Goal: Task Accomplishment & Management: Complete application form

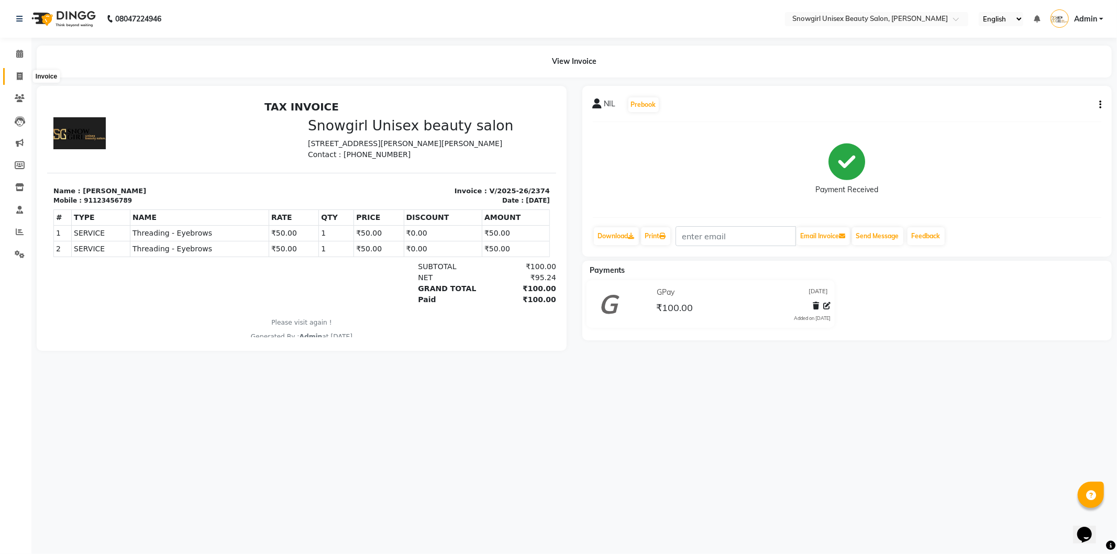
click at [18, 80] on icon at bounding box center [20, 76] width 6 height 8
select select "service"
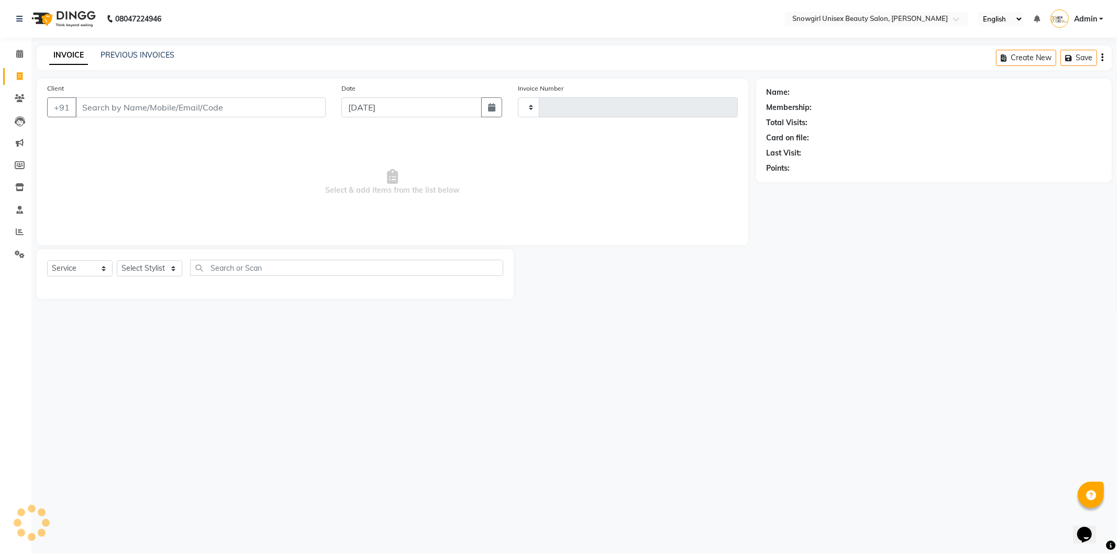
type input "2375"
select select "5593"
click at [247, 111] on input "Client" at bounding box center [200, 107] width 250 height 20
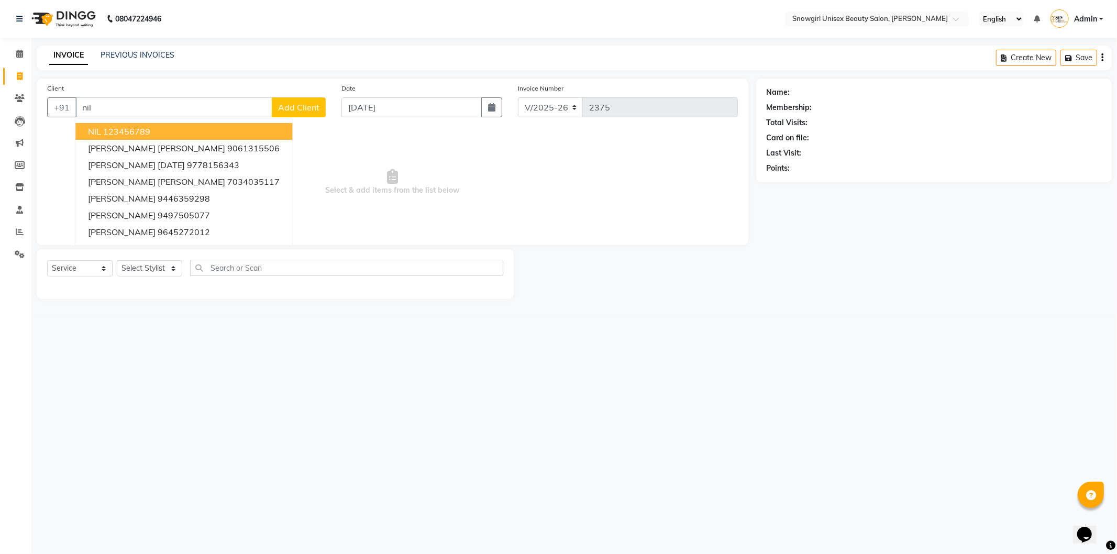
click at [117, 128] on ngb-highlight "123456789" at bounding box center [126, 131] width 47 height 10
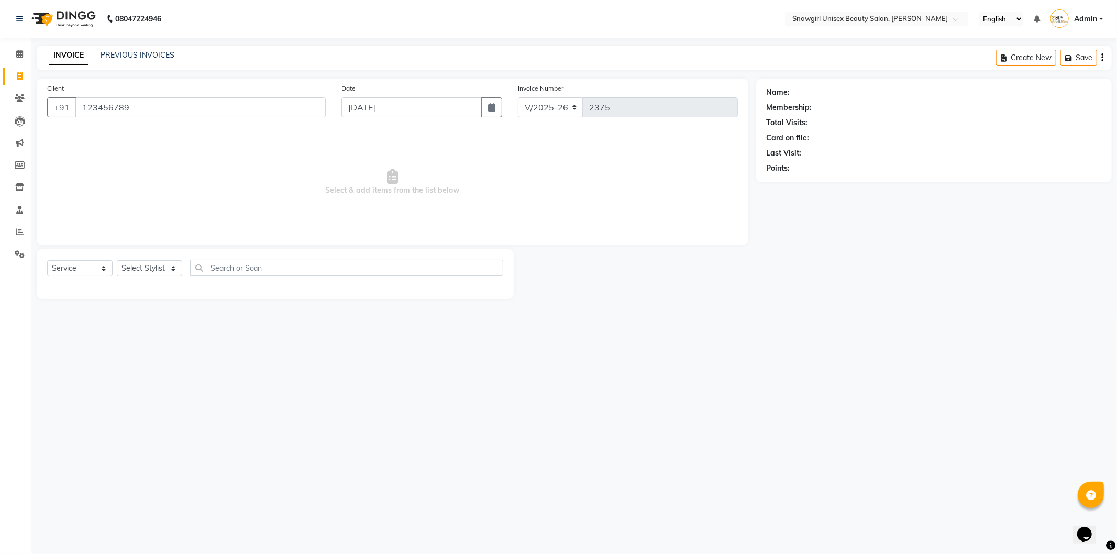
type input "123456789"
click at [145, 276] on select "Select Stylist [PERSON_NAME] [PERSON_NAME] [PERSON_NAME] [PERSON_NAME] [PERSON_…" at bounding box center [149, 268] width 65 height 16
select select "39204"
click at [117, 261] on select "Select Stylist [PERSON_NAME] [PERSON_NAME] [PERSON_NAME] [PERSON_NAME] [PERSON_…" at bounding box center [149, 268] width 65 height 16
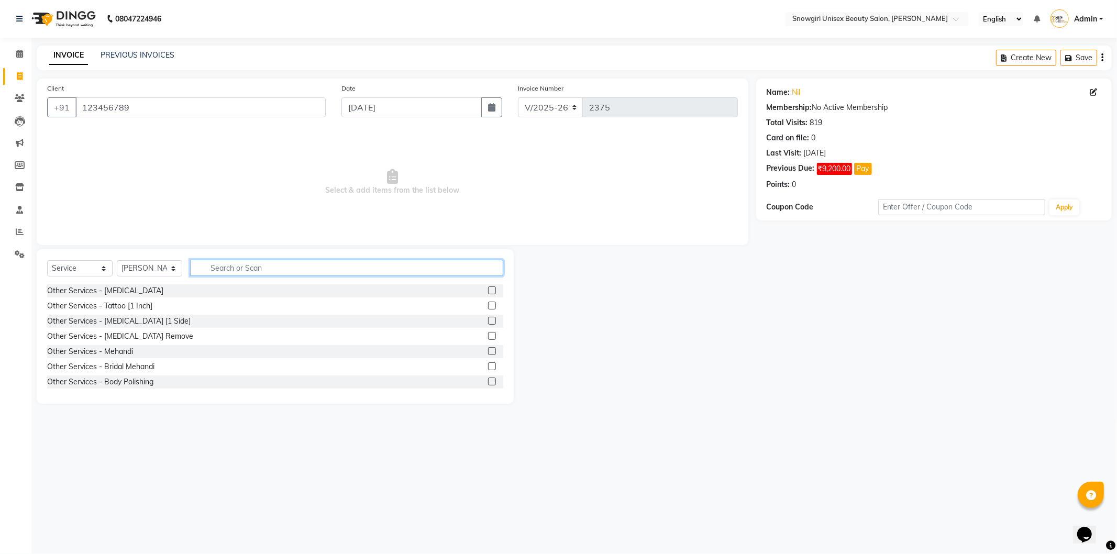
click at [218, 267] on input "text" at bounding box center [346, 268] width 313 height 16
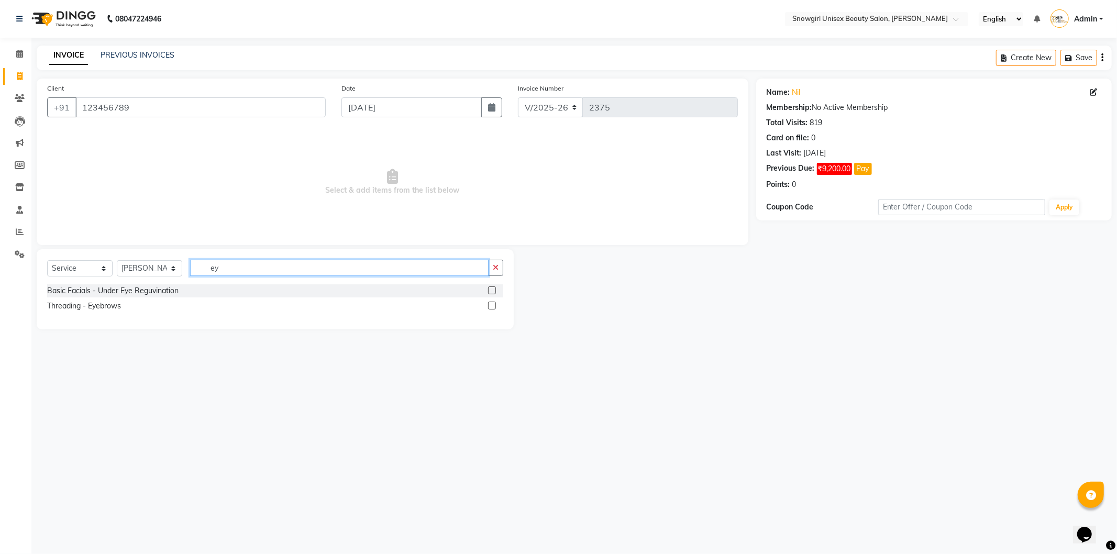
type input "ey"
click at [493, 305] on label at bounding box center [492, 306] width 8 height 8
click at [493, 305] on input "checkbox" at bounding box center [491, 306] width 7 height 7
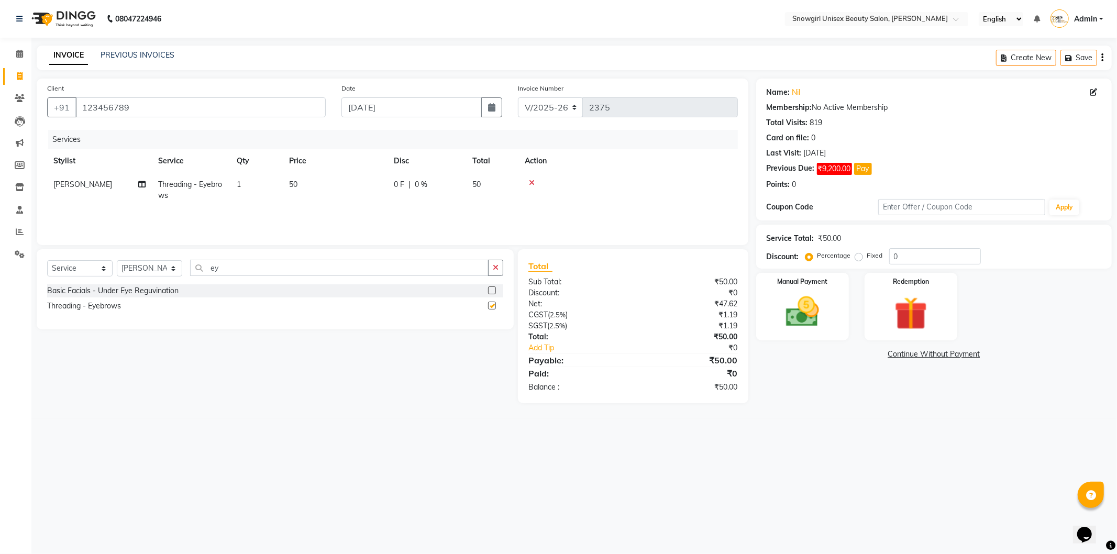
checkbox input "false"
click at [793, 316] on img at bounding box center [803, 312] width 56 height 40
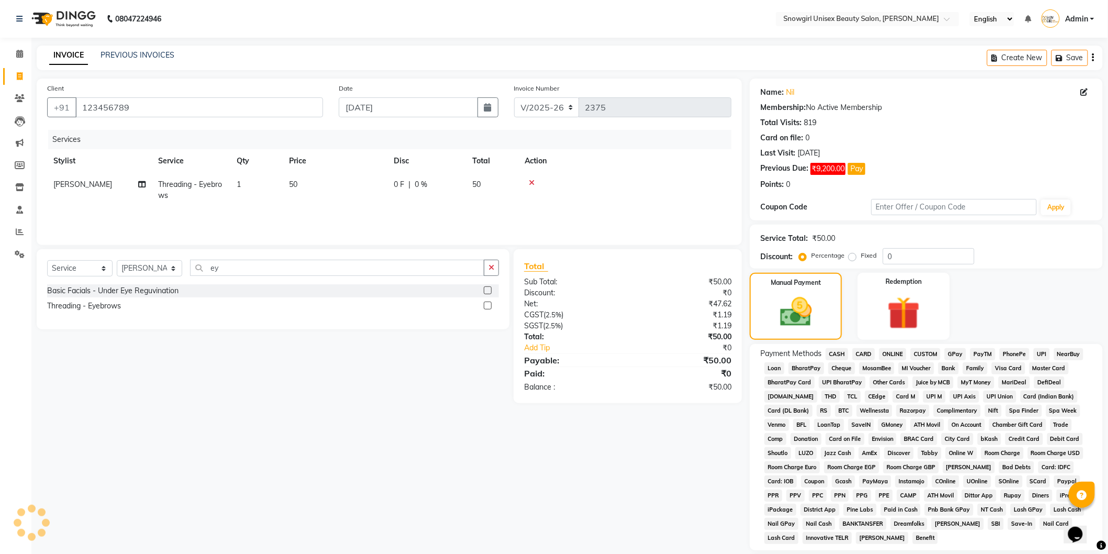
click at [957, 354] on span "GPay" at bounding box center [955, 354] width 21 height 12
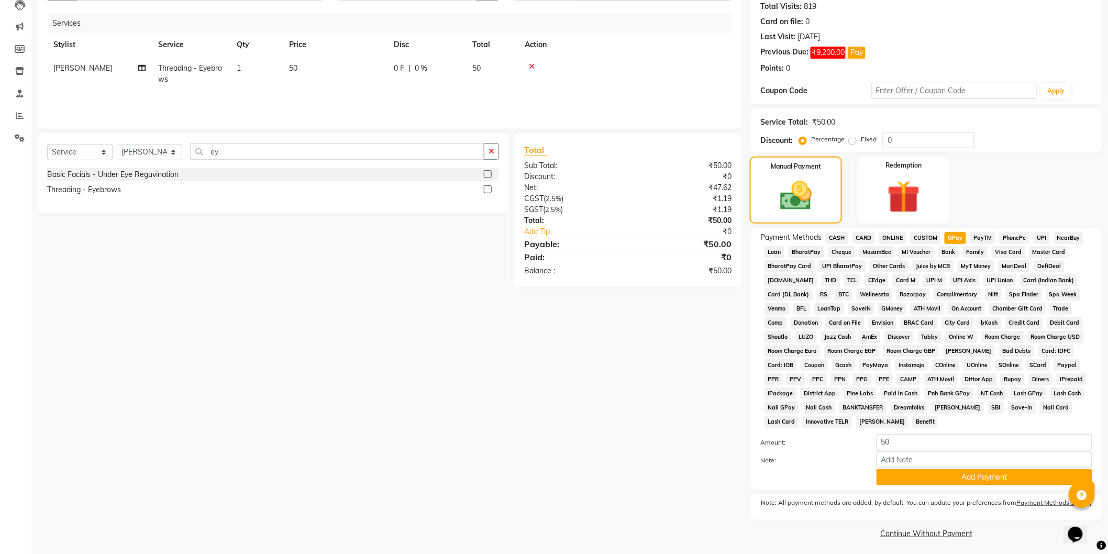
scroll to position [121, 0]
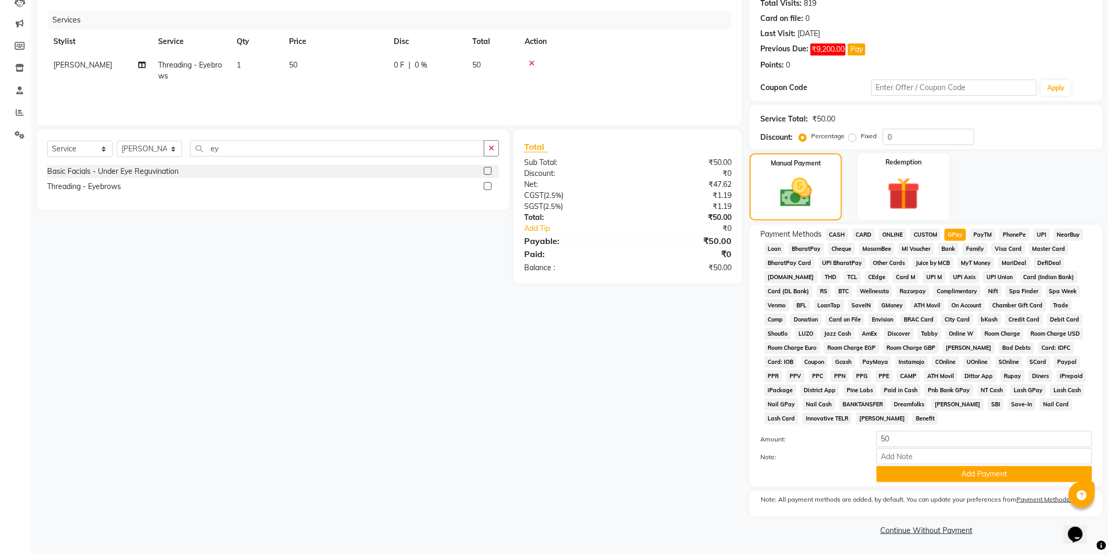
click at [973, 483] on div "Payment Methods CASH CARD ONLINE CUSTOM GPay PayTM PhonePe UPI NearBuy Loan Bha…" at bounding box center [926, 356] width 353 height 262
click at [973, 482] on button "Add Payment" at bounding box center [985, 474] width 216 height 16
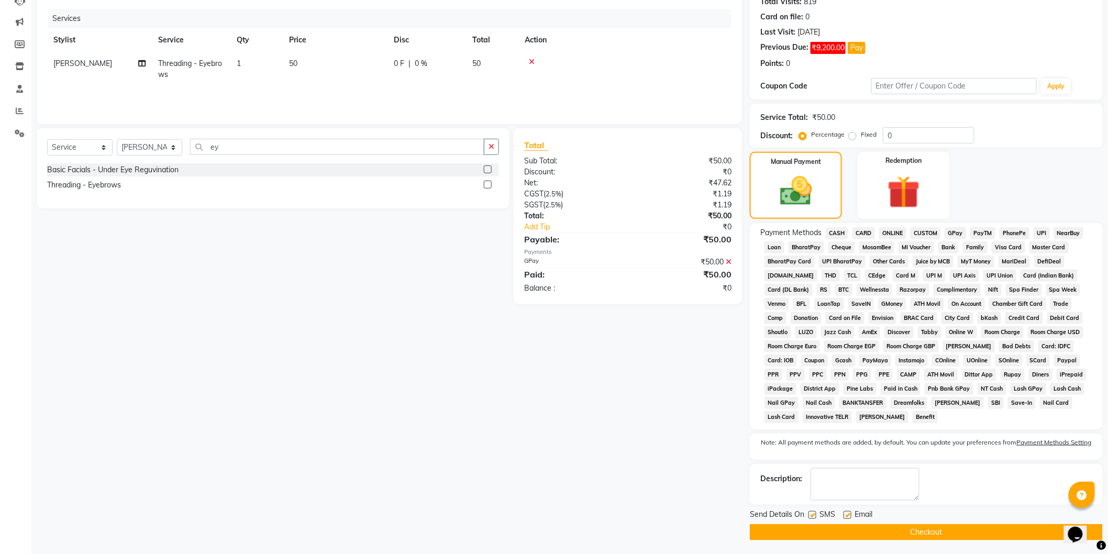
click at [905, 528] on button "Checkout" at bounding box center [926, 532] width 353 height 16
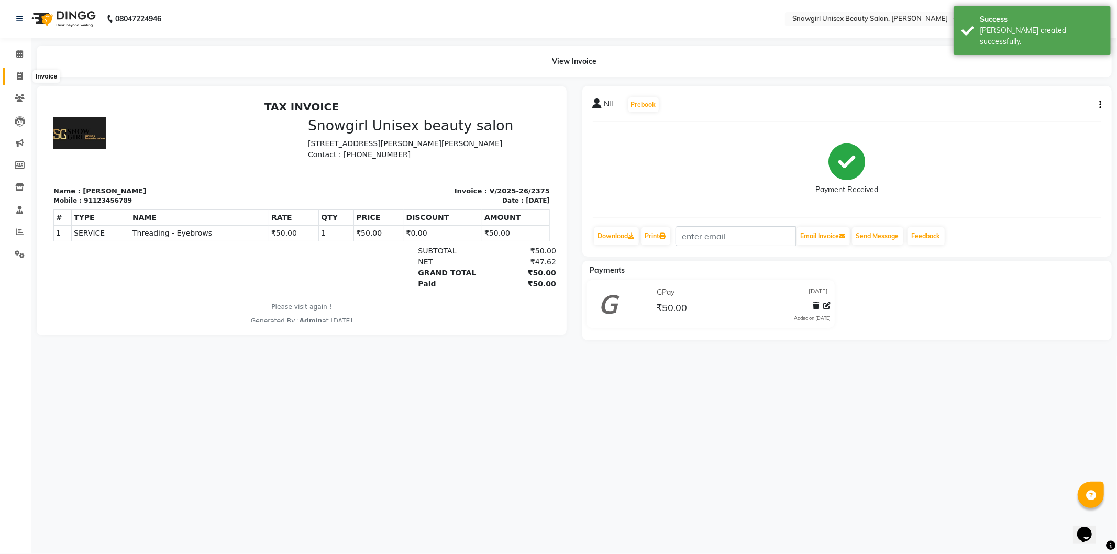
click at [20, 72] on icon at bounding box center [20, 76] width 6 height 8
select select "service"
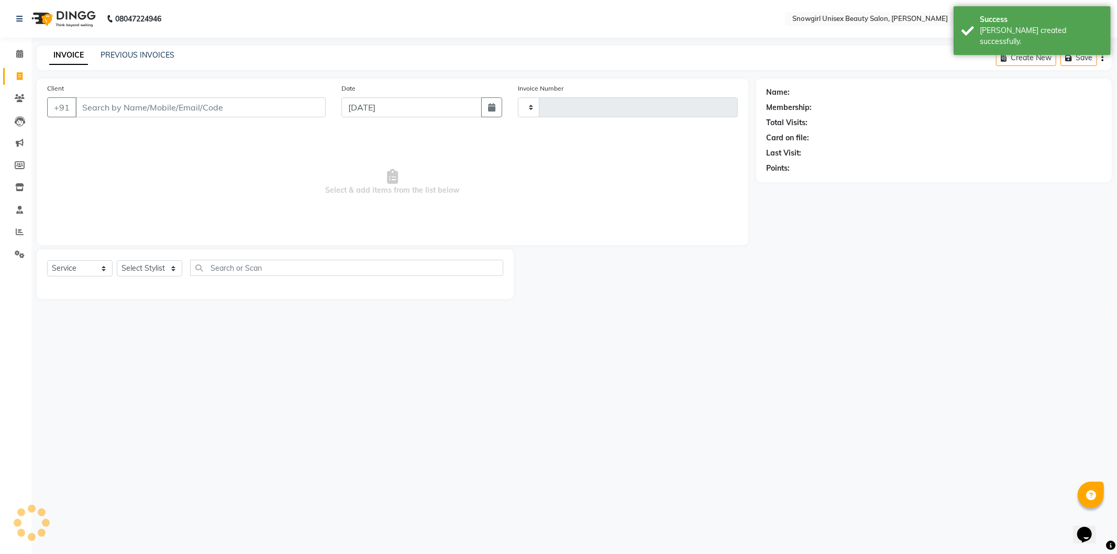
type input "2376"
select select "5593"
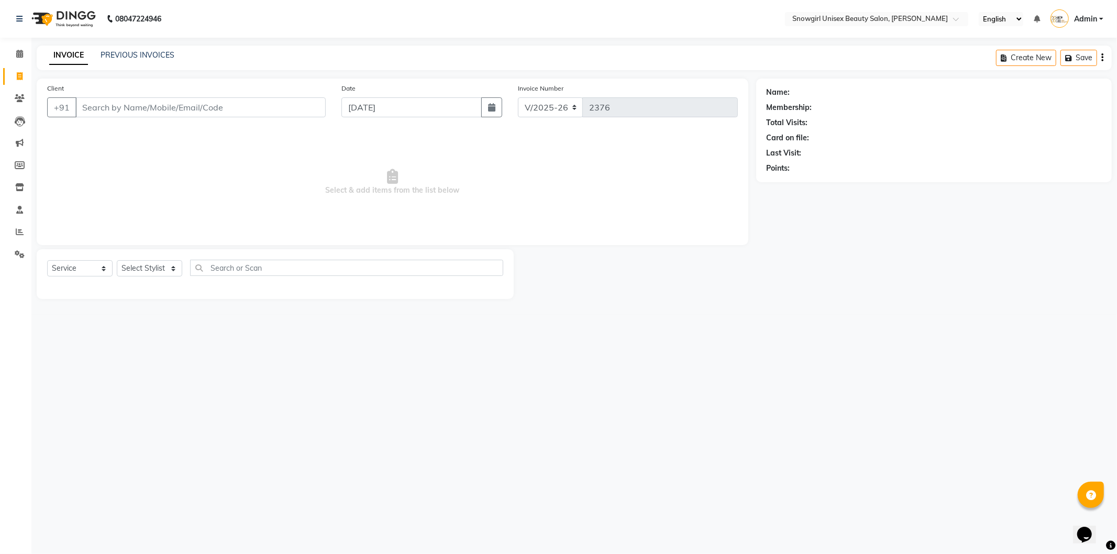
drag, startPoint x: 20, startPoint y: 72, endPoint x: 40, endPoint y: 84, distance: 23.0
click at [39, 84] on div "Client +91" at bounding box center [186, 104] width 294 height 43
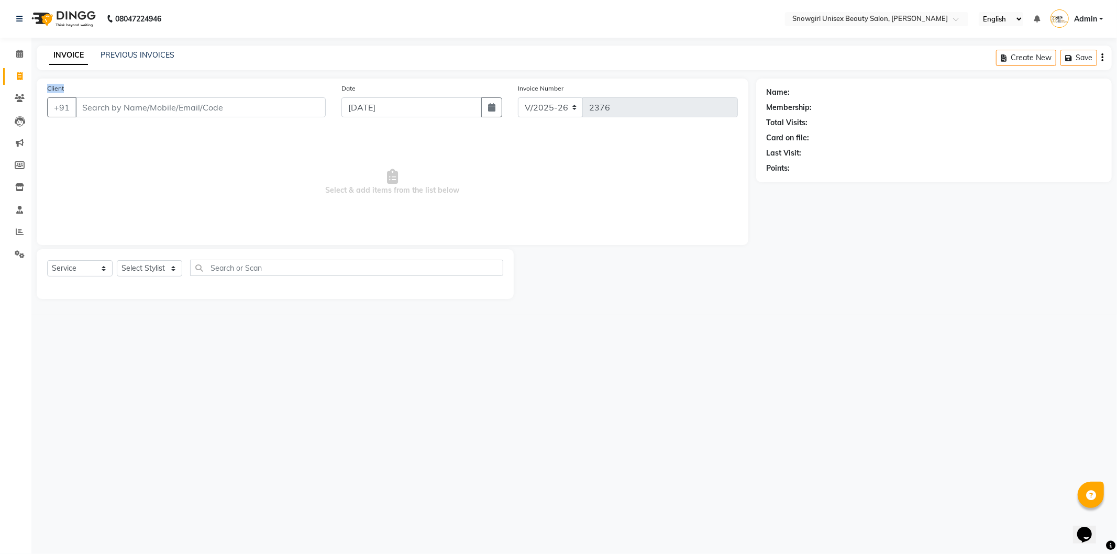
click at [39, 84] on div "Client +91" at bounding box center [186, 104] width 294 height 43
click at [39, 85] on div "Client +91" at bounding box center [186, 104] width 294 height 43
click at [144, 114] on input "Client" at bounding box center [200, 107] width 250 height 20
click at [240, 91] on div "Client +91" at bounding box center [186, 104] width 294 height 43
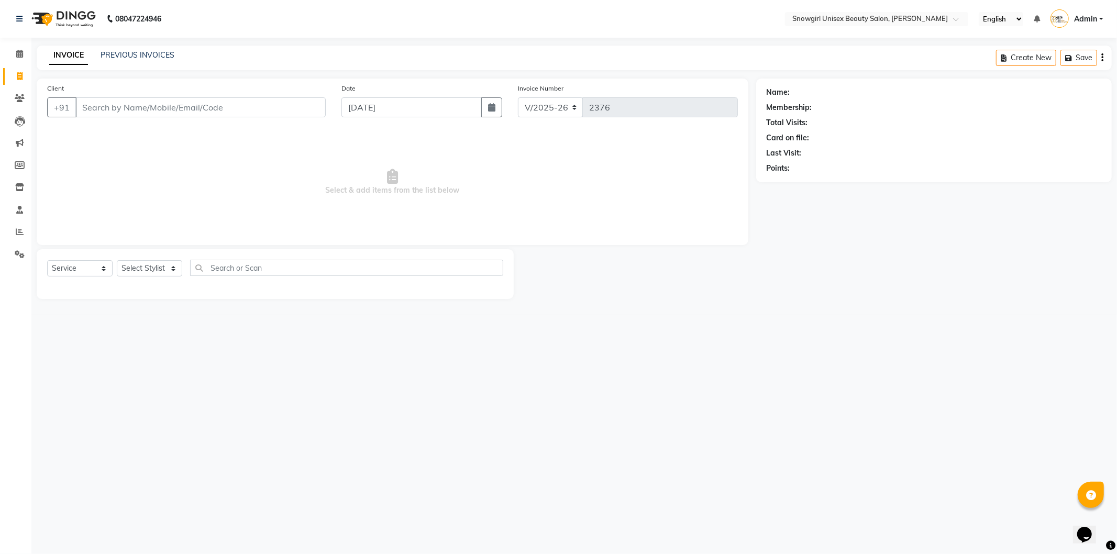
click at [231, 96] on div "Client +91" at bounding box center [186, 104] width 294 height 43
click at [230, 103] on input "Client" at bounding box center [200, 107] width 250 height 20
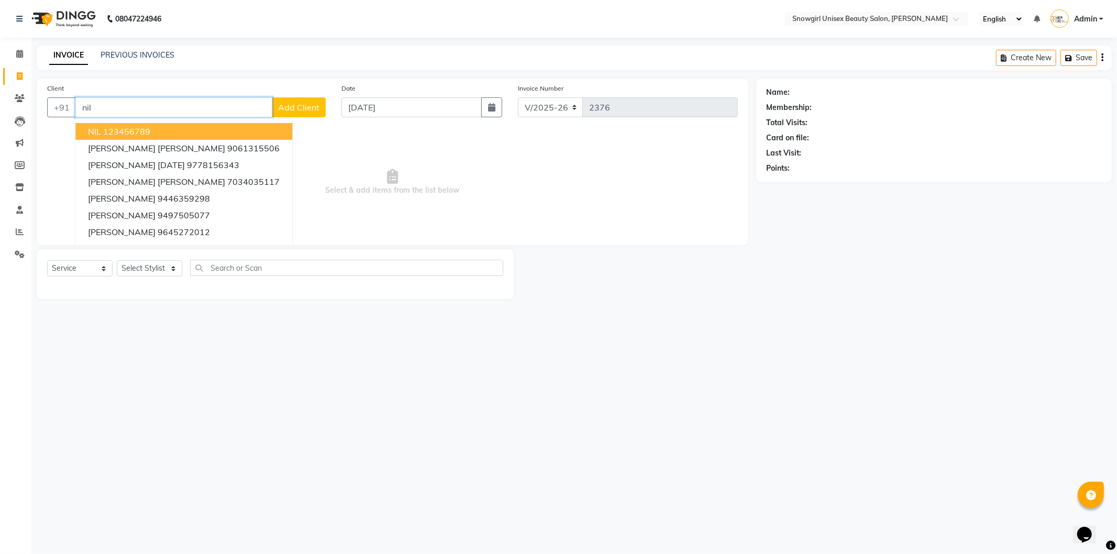
click at [142, 129] on ngb-highlight "123456789" at bounding box center [126, 131] width 47 height 10
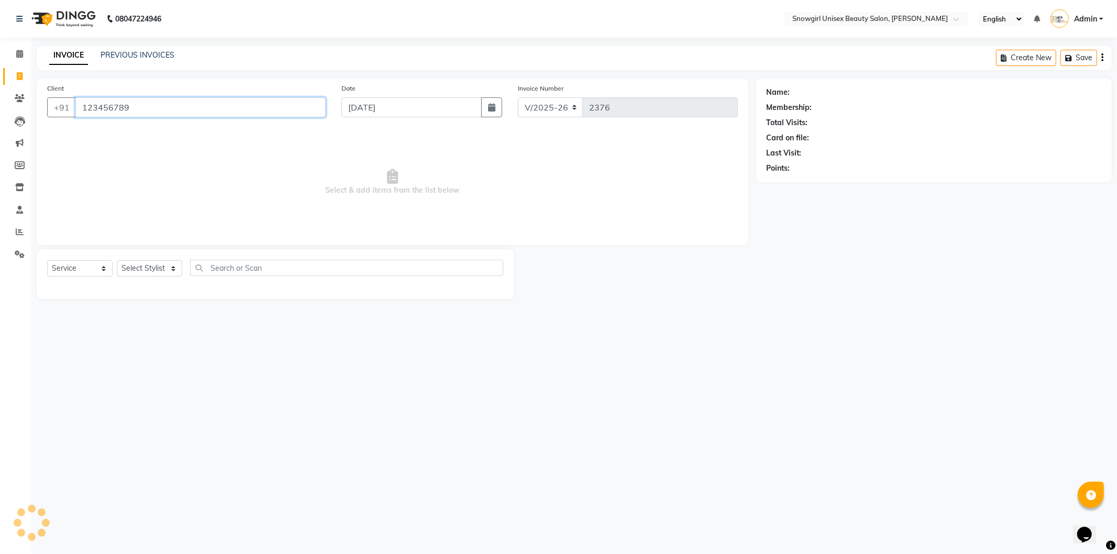
type input "123456789"
click at [174, 267] on select "Select Stylist [PERSON_NAME] [PERSON_NAME] [PERSON_NAME] [PERSON_NAME] [PERSON_…" at bounding box center [149, 268] width 65 height 16
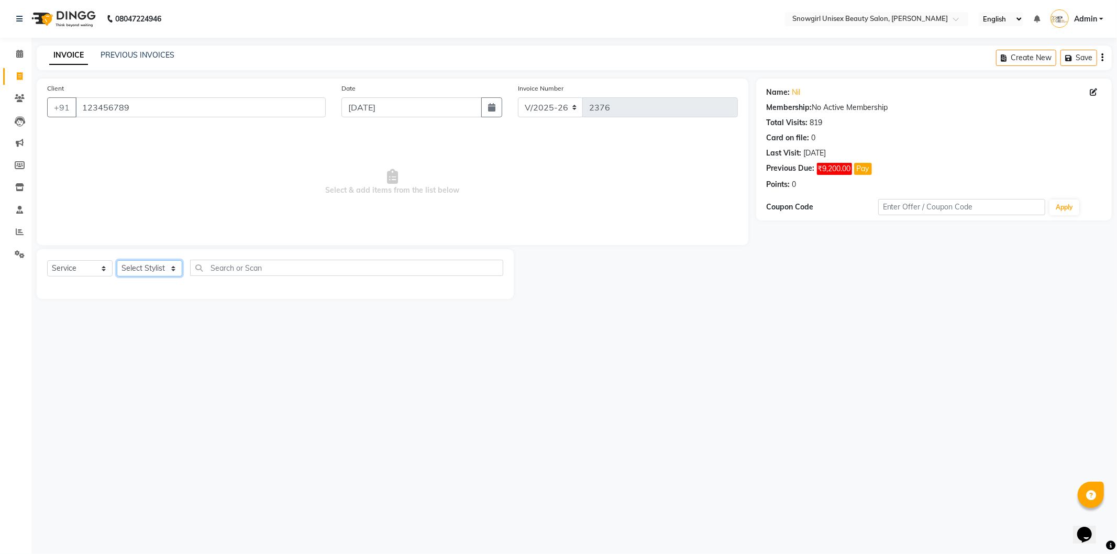
select select "39196"
click at [117, 261] on select "Select Stylist [PERSON_NAME] [PERSON_NAME] [PERSON_NAME] [PERSON_NAME] [PERSON_…" at bounding box center [149, 268] width 65 height 16
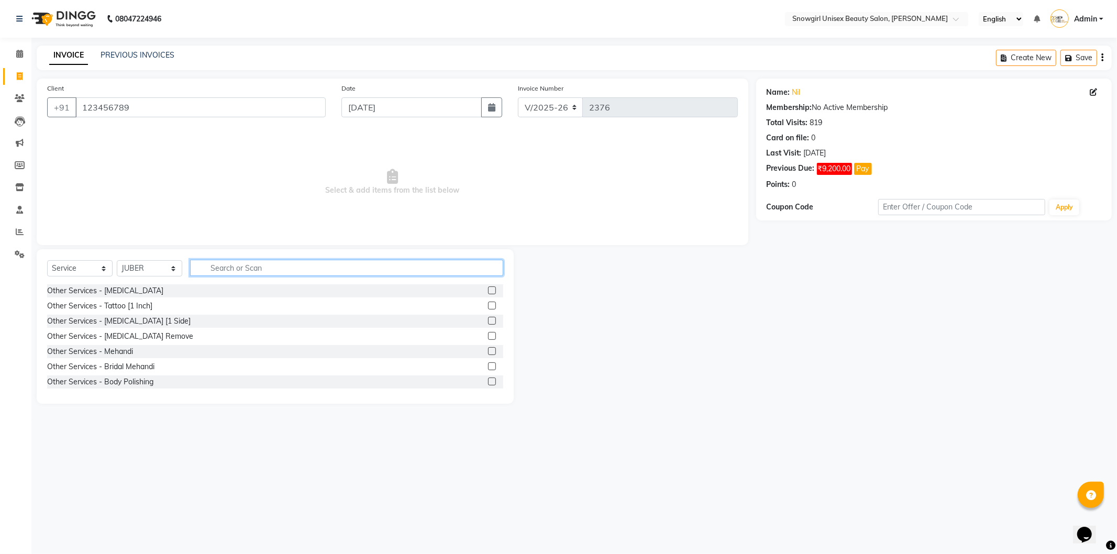
click at [225, 275] on input "text" at bounding box center [346, 268] width 313 height 16
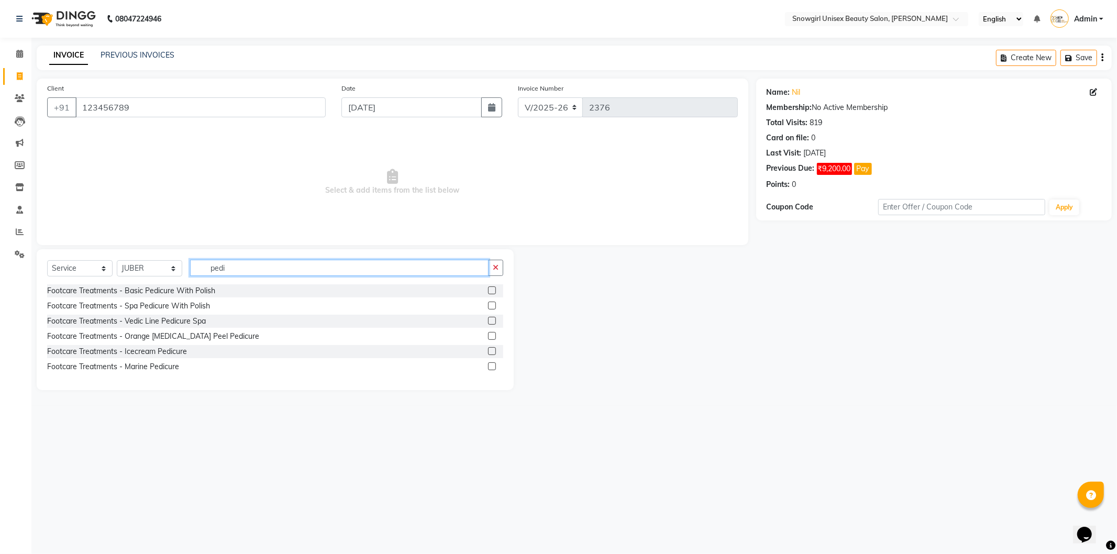
type input "pedi"
click at [493, 293] on label at bounding box center [492, 290] width 8 height 8
click at [493, 293] on input "checkbox" at bounding box center [491, 291] width 7 height 7
click at [493, 293] on label at bounding box center [492, 290] width 8 height 8
click at [493, 293] on input "checkbox" at bounding box center [491, 291] width 7 height 7
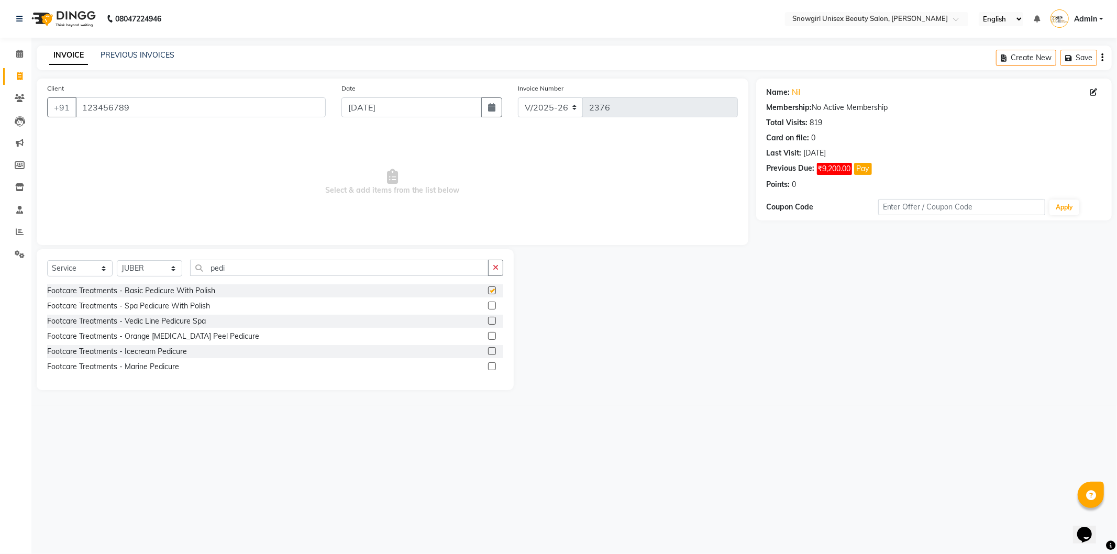
checkbox input "false"
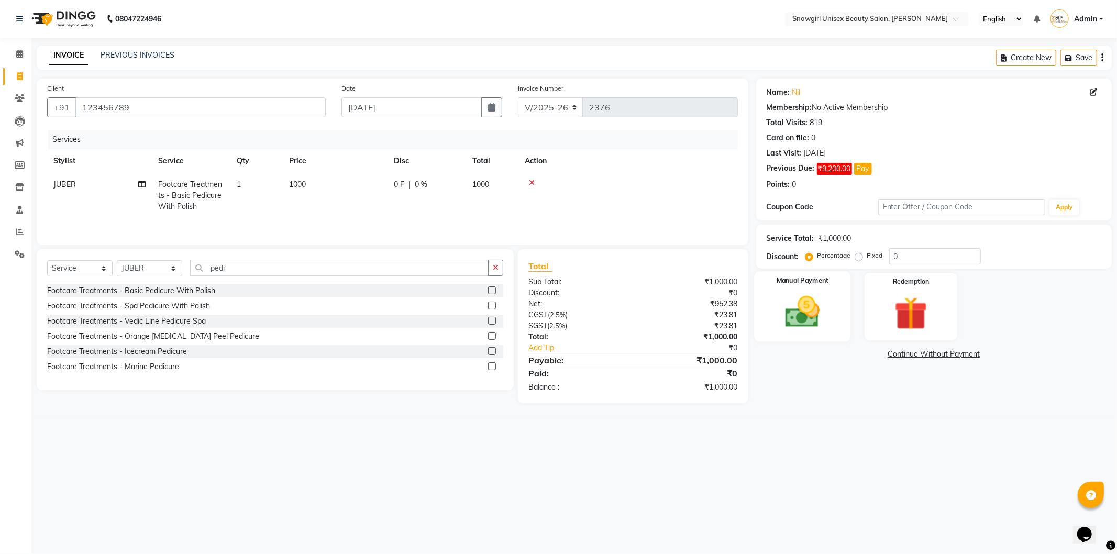
click at [783, 293] on img at bounding box center [803, 312] width 56 height 40
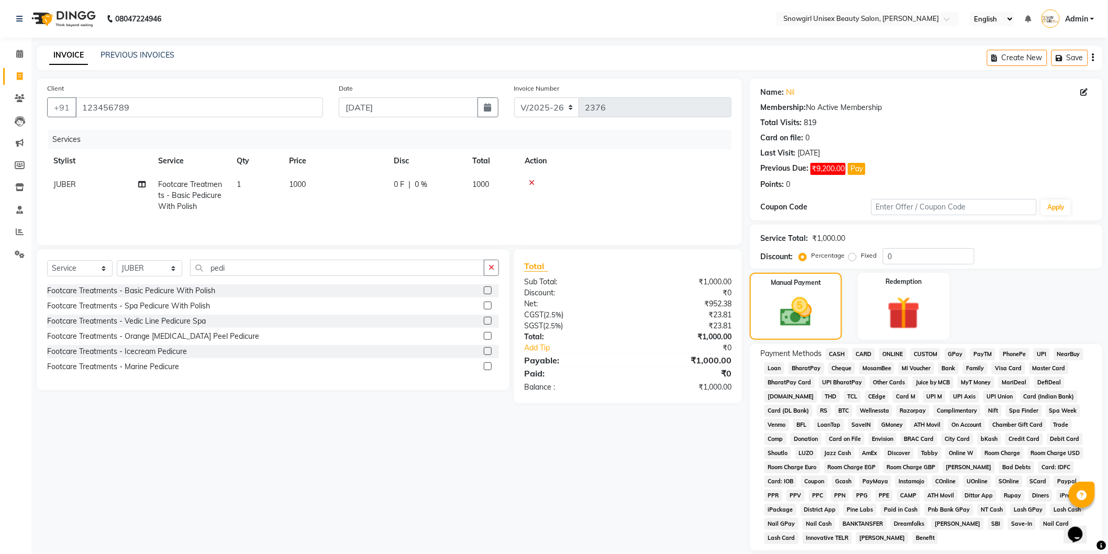
click at [955, 355] on span "GPay" at bounding box center [955, 354] width 21 height 12
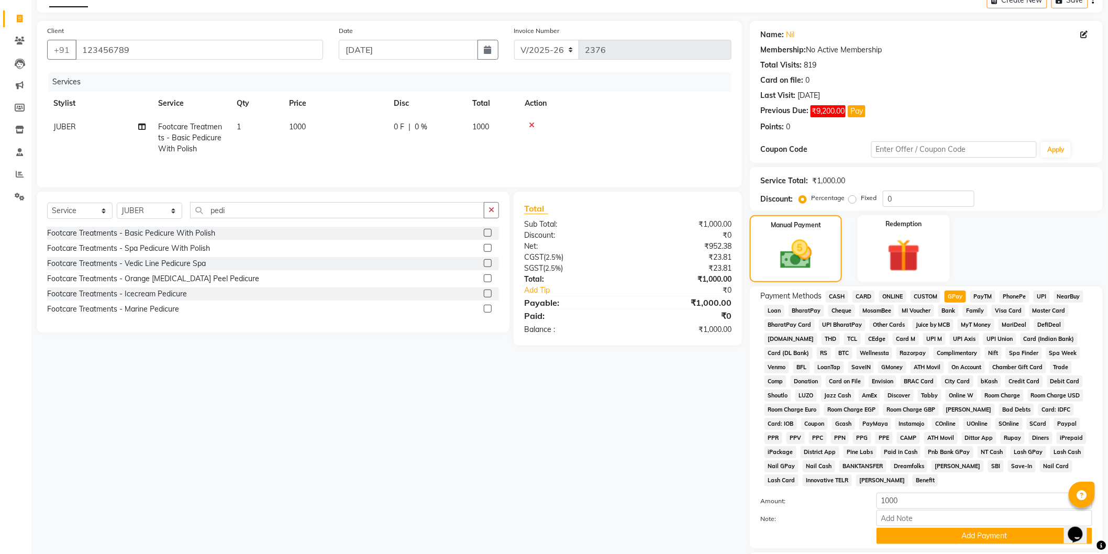
scroll to position [121, 0]
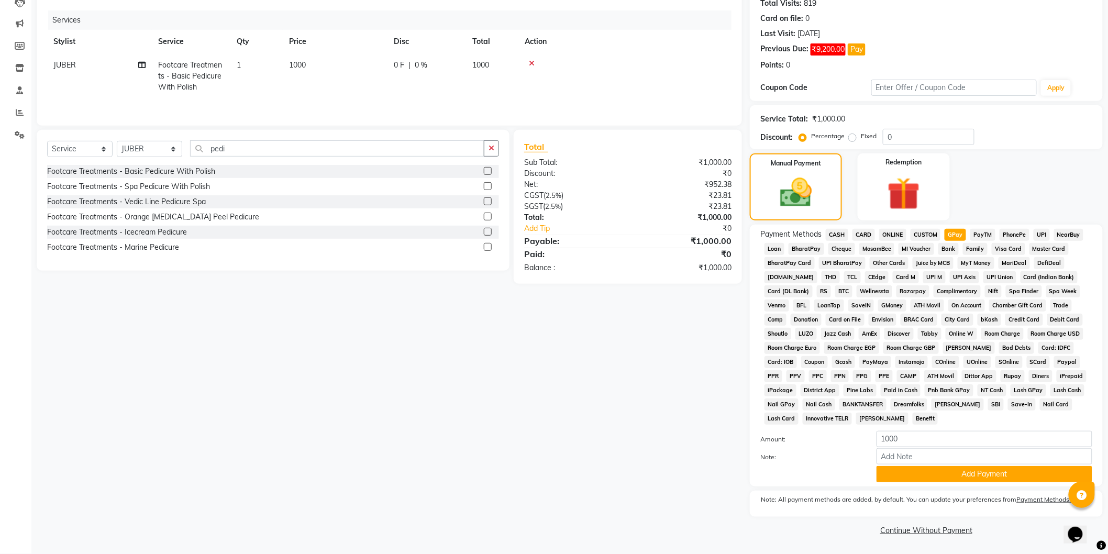
click at [834, 231] on span "CASH" at bounding box center [837, 235] width 23 height 12
click at [940, 472] on button "Add Payment" at bounding box center [985, 474] width 216 height 16
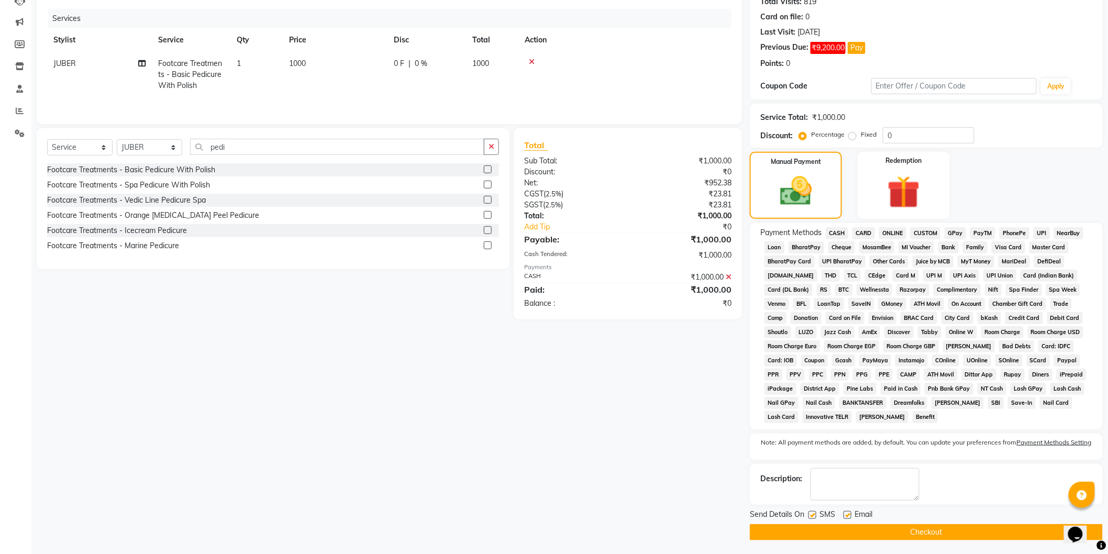
click at [951, 532] on button "Checkout" at bounding box center [926, 532] width 353 height 16
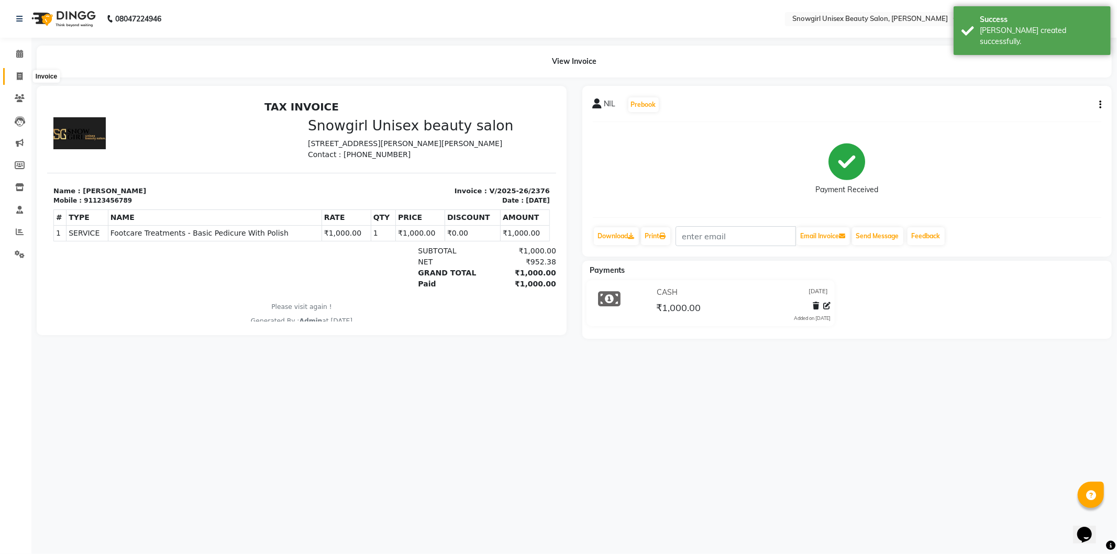
click at [19, 79] on icon at bounding box center [20, 76] width 6 height 8
select select "service"
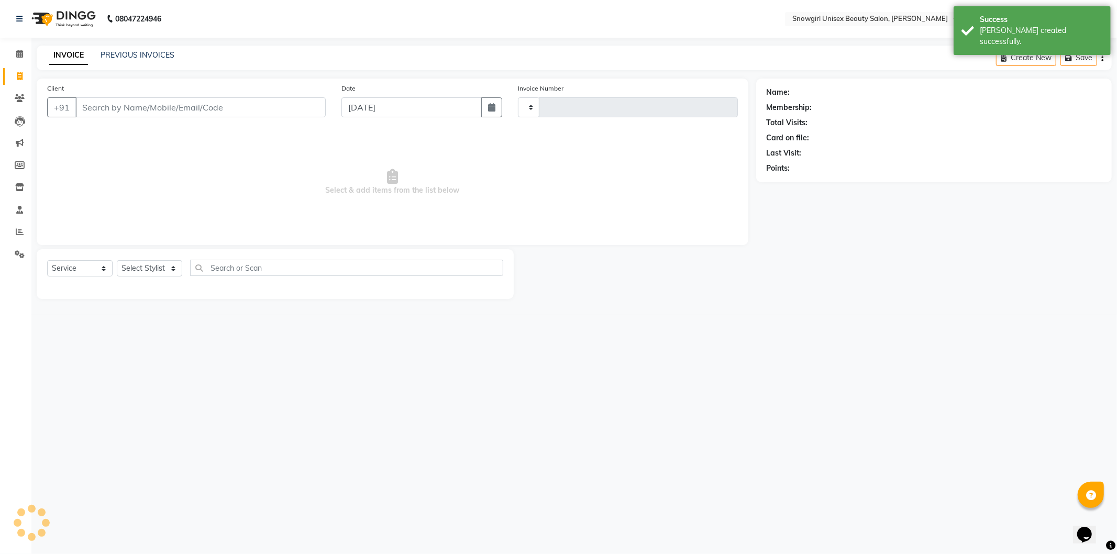
type input "2377"
select select "5593"
